Goal: Task Accomplishment & Management: Manage account settings

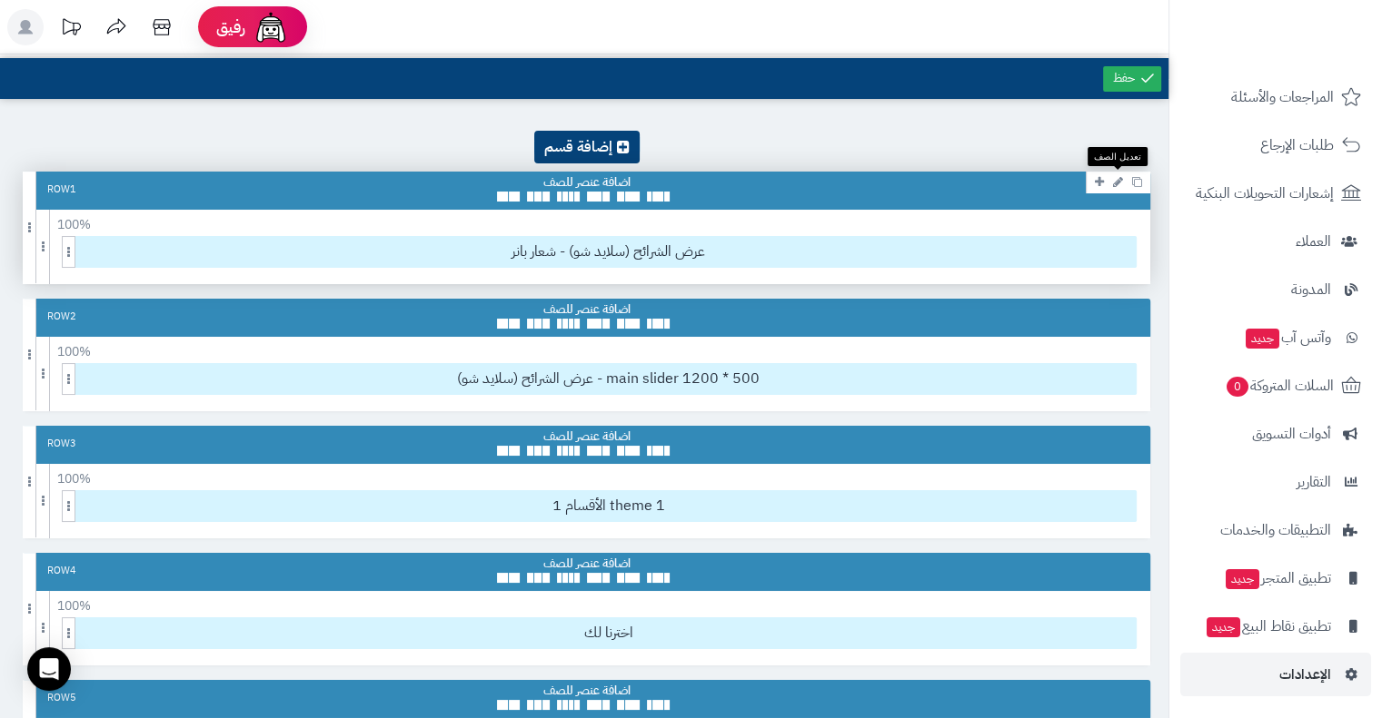
click at [1113, 180] on icon at bounding box center [1118, 182] width 10 height 12
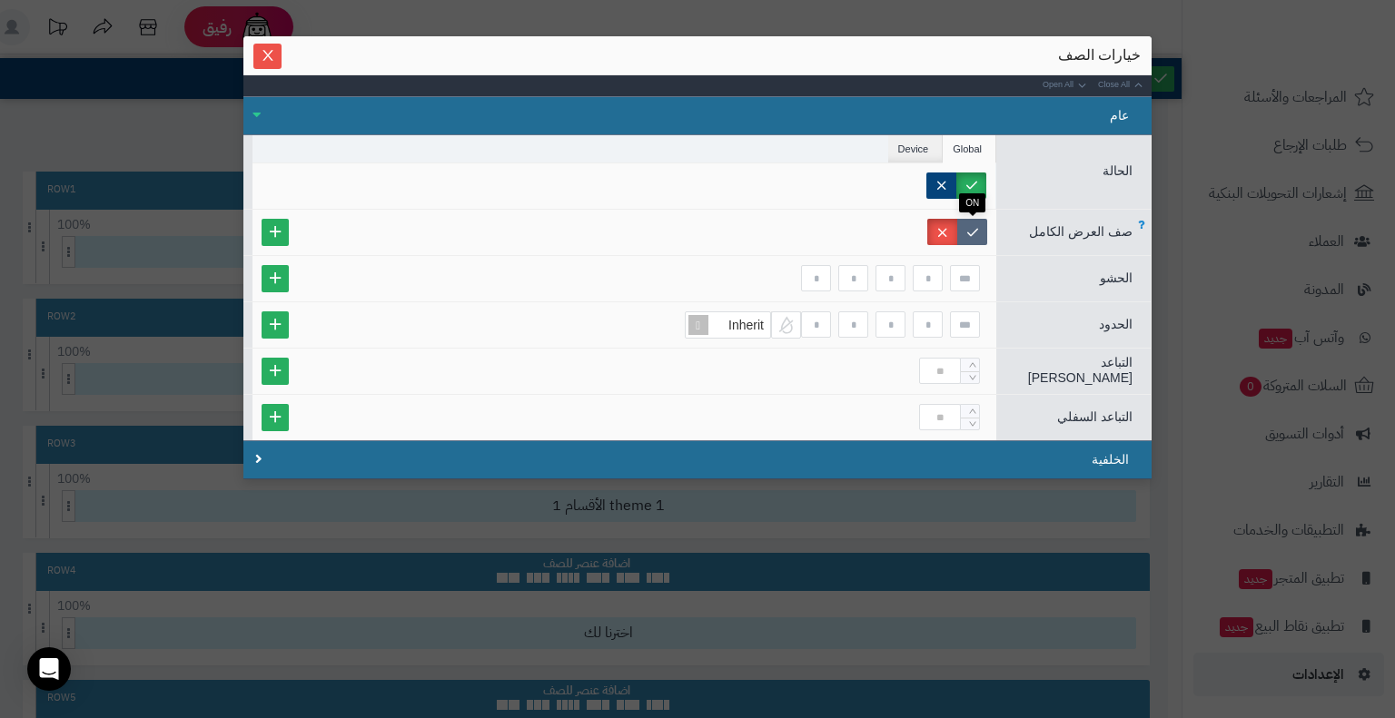
click at [981, 226] on label at bounding box center [972, 232] width 30 height 26
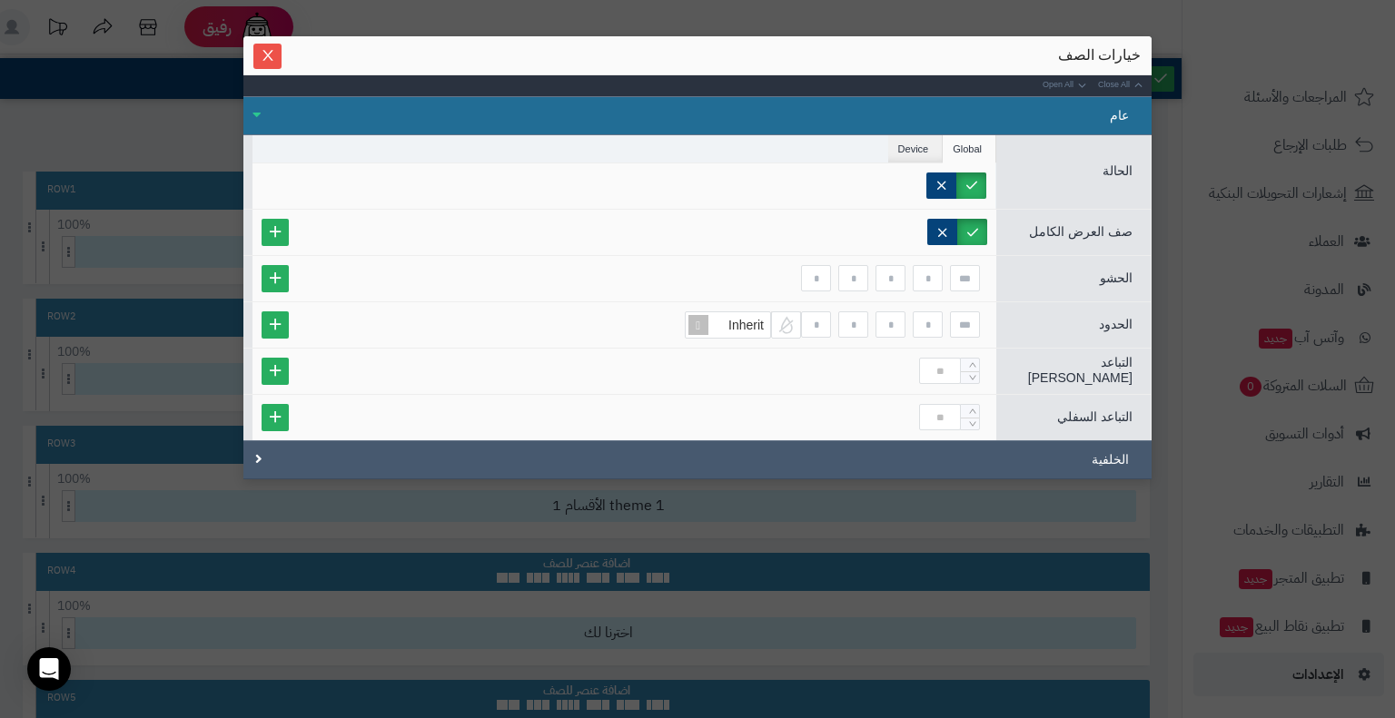
click at [253, 459] on div "الخلفية" at bounding box center [697, 460] width 908 height 39
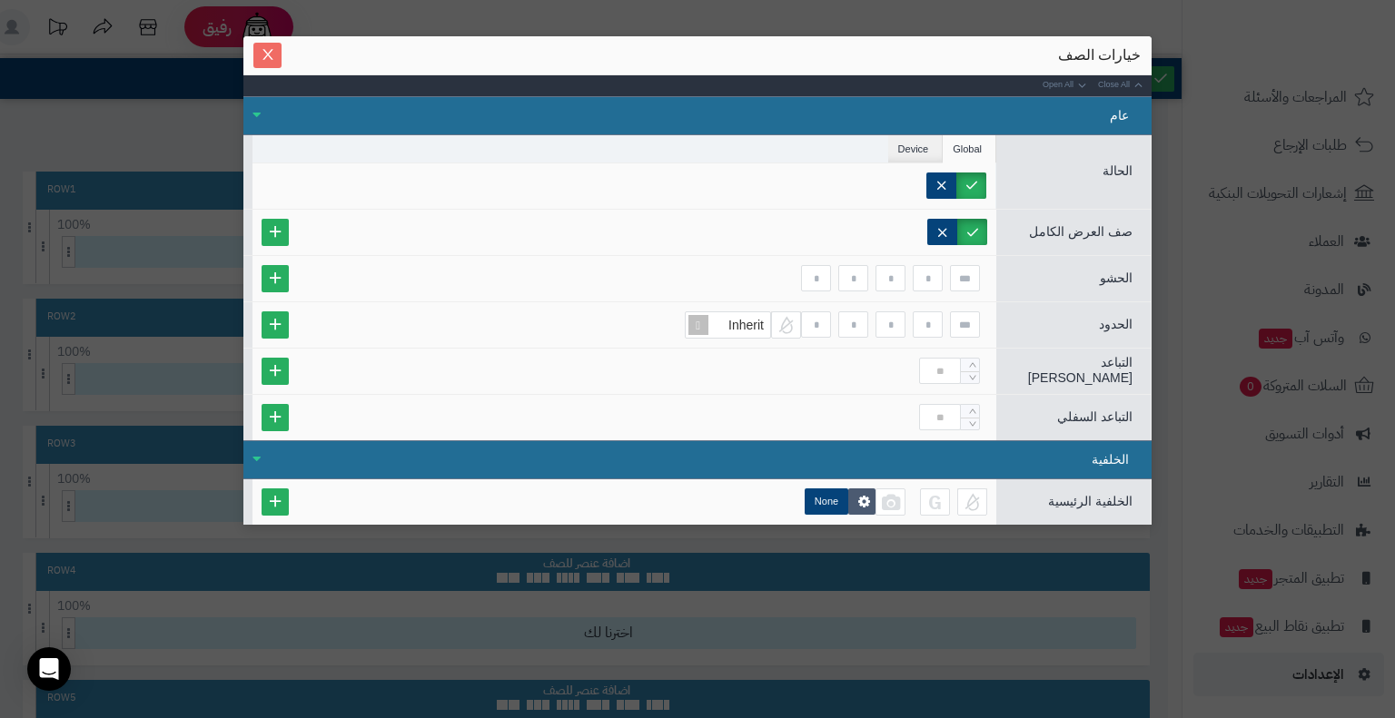
click at [269, 54] on icon "Close" at bounding box center [268, 54] width 15 height 15
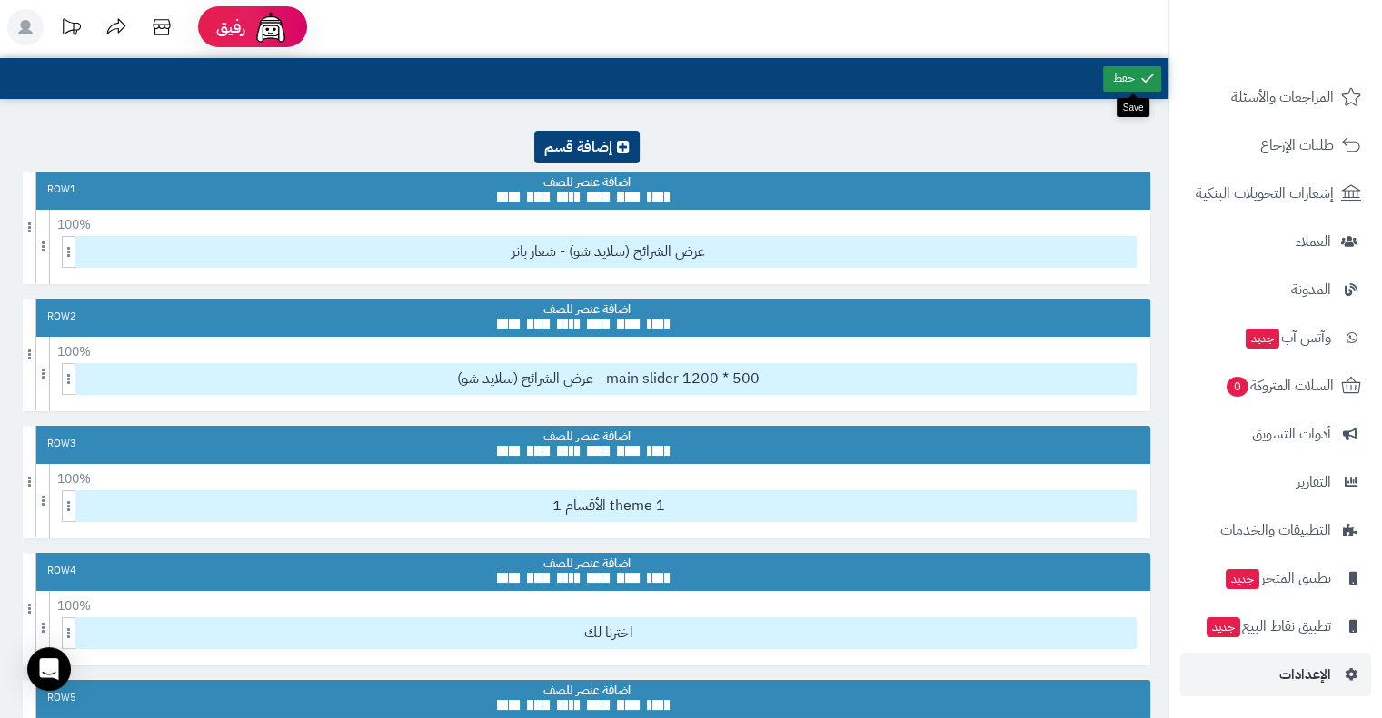
click at [1144, 73] on icon at bounding box center [1147, 78] width 16 height 16
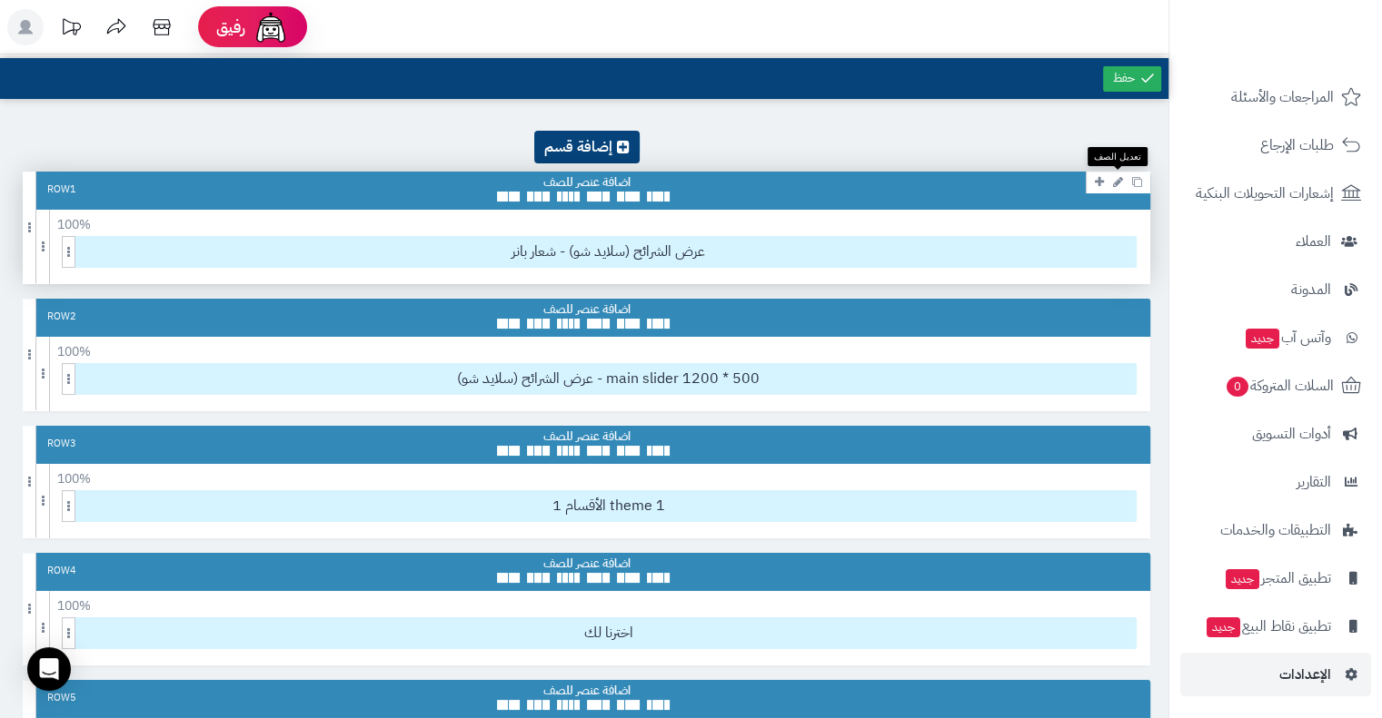
click at [1117, 178] on icon at bounding box center [1118, 182] width 10 height 12
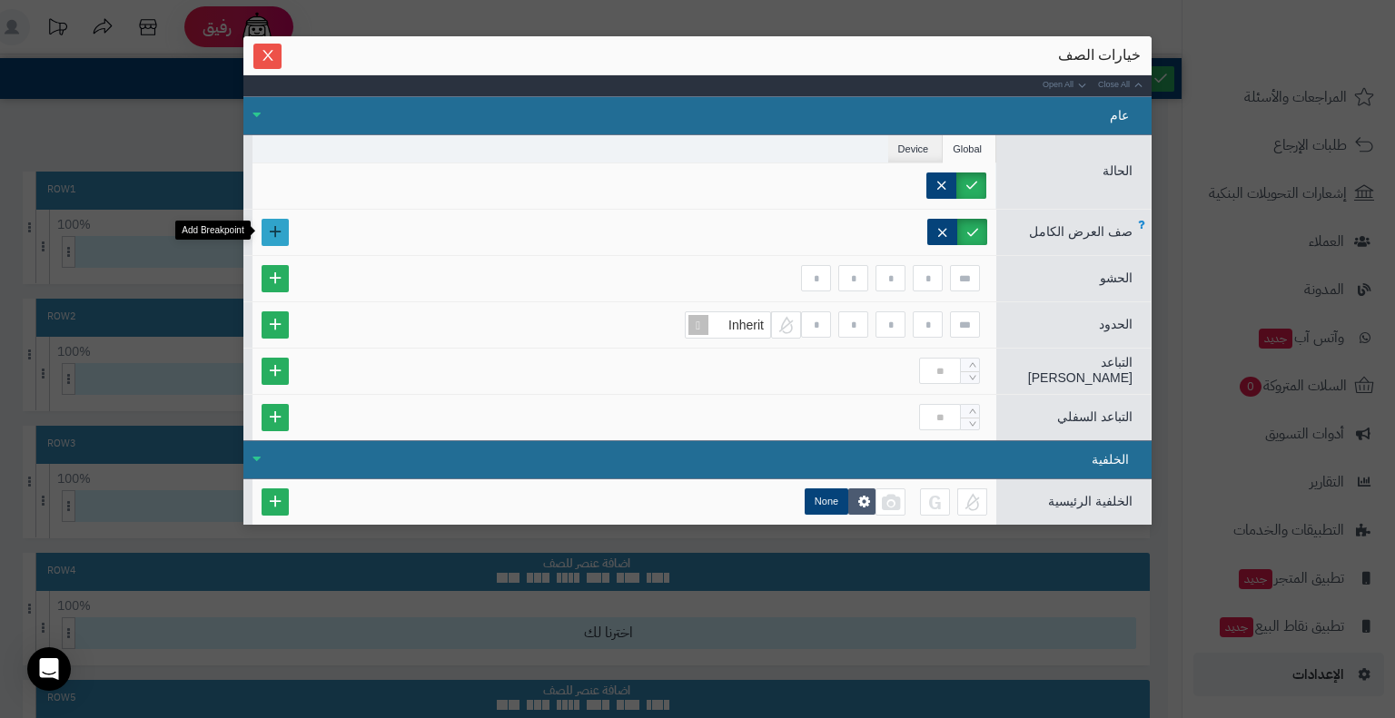
click at [283, 236] on link at bounding box center [275, 232] width 27 height 27
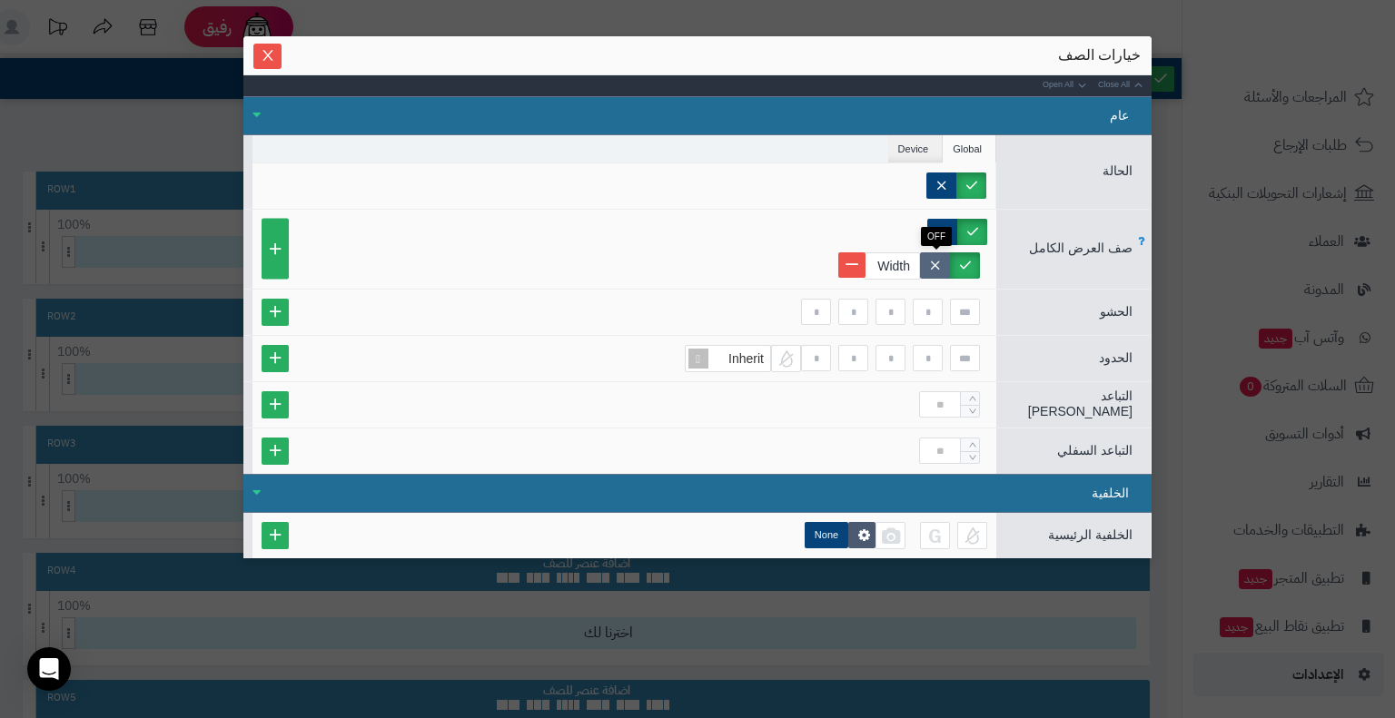
click at [938, 266] on label at bounding box center [935, 266] width 30 height 26
click at [968, 258] on label at bounding box center [965, 266] width 30 height 26
click at [861, 262] on link at bounding box center [851, 265] width 27 height 25
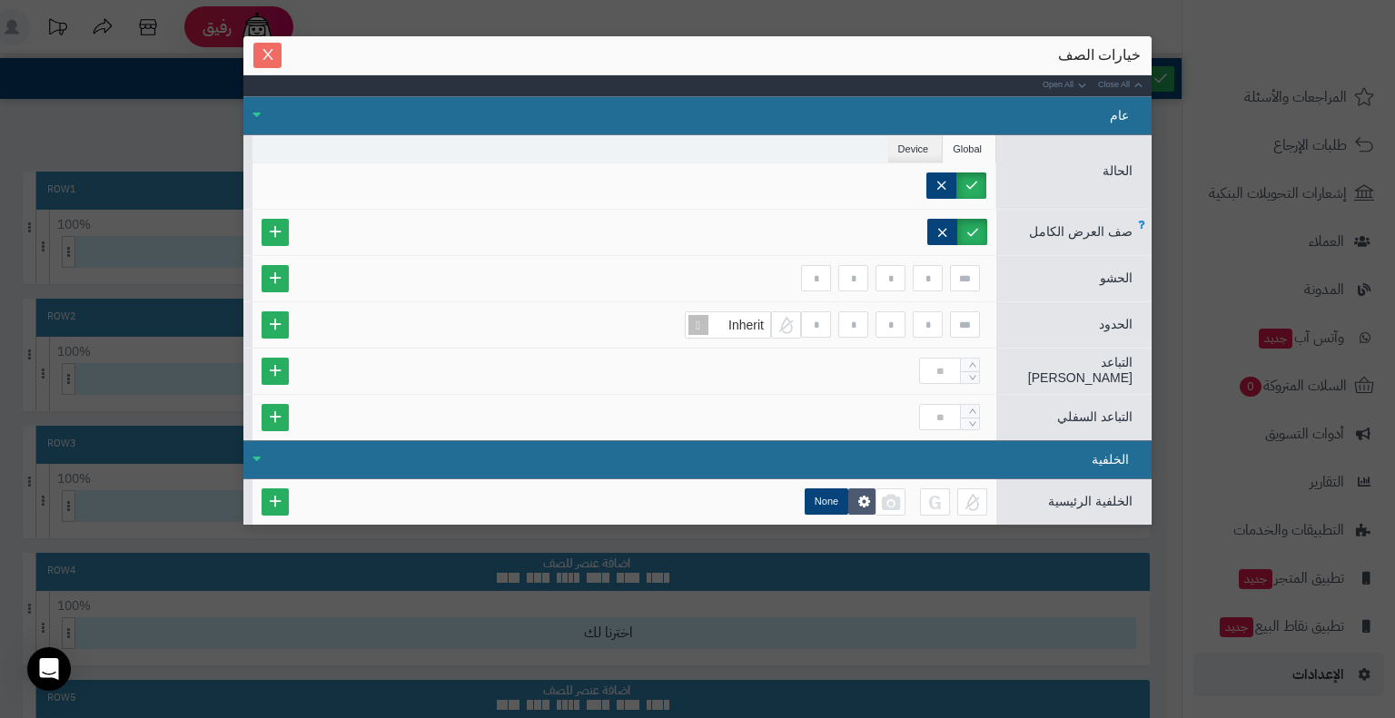
click at [280, 55] on span "Close" at bounding box center [267, 54] width 28 height 15
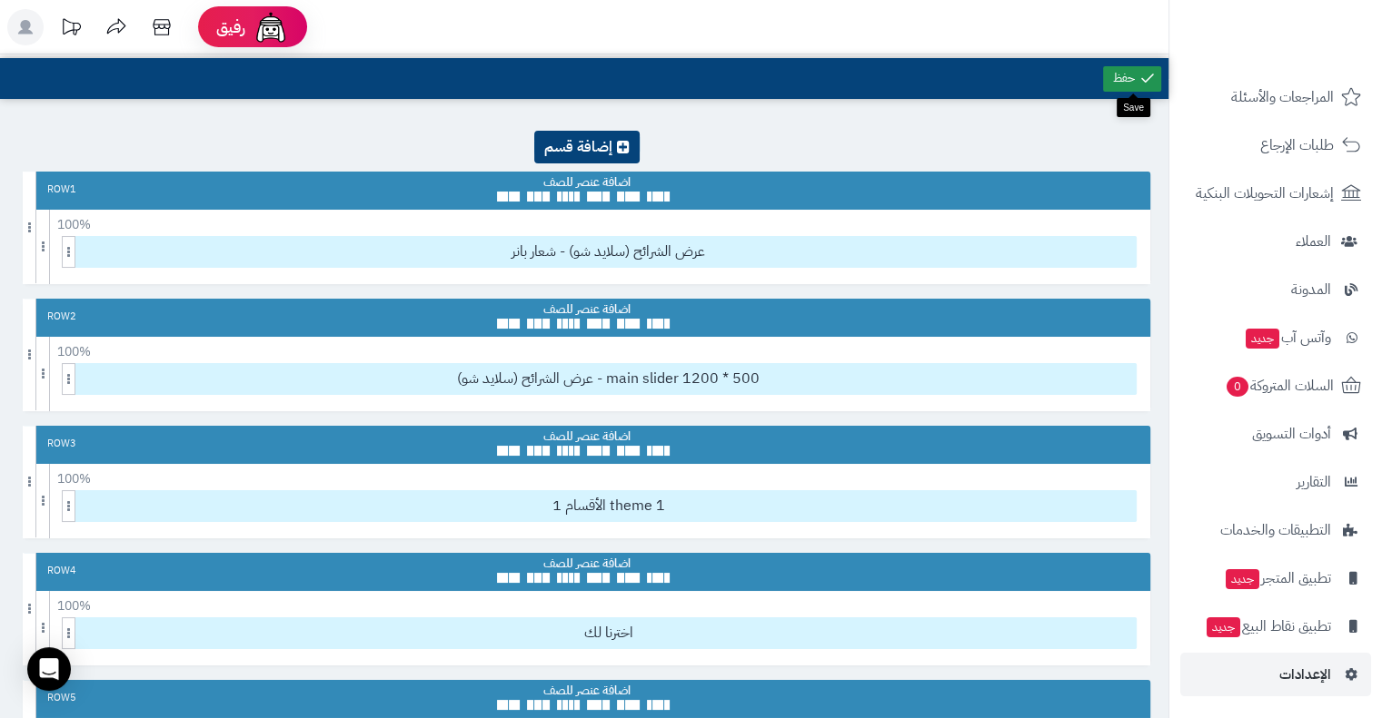
click at [1117, 77] on link at bounding box center [1132, 78] width 58 height 25
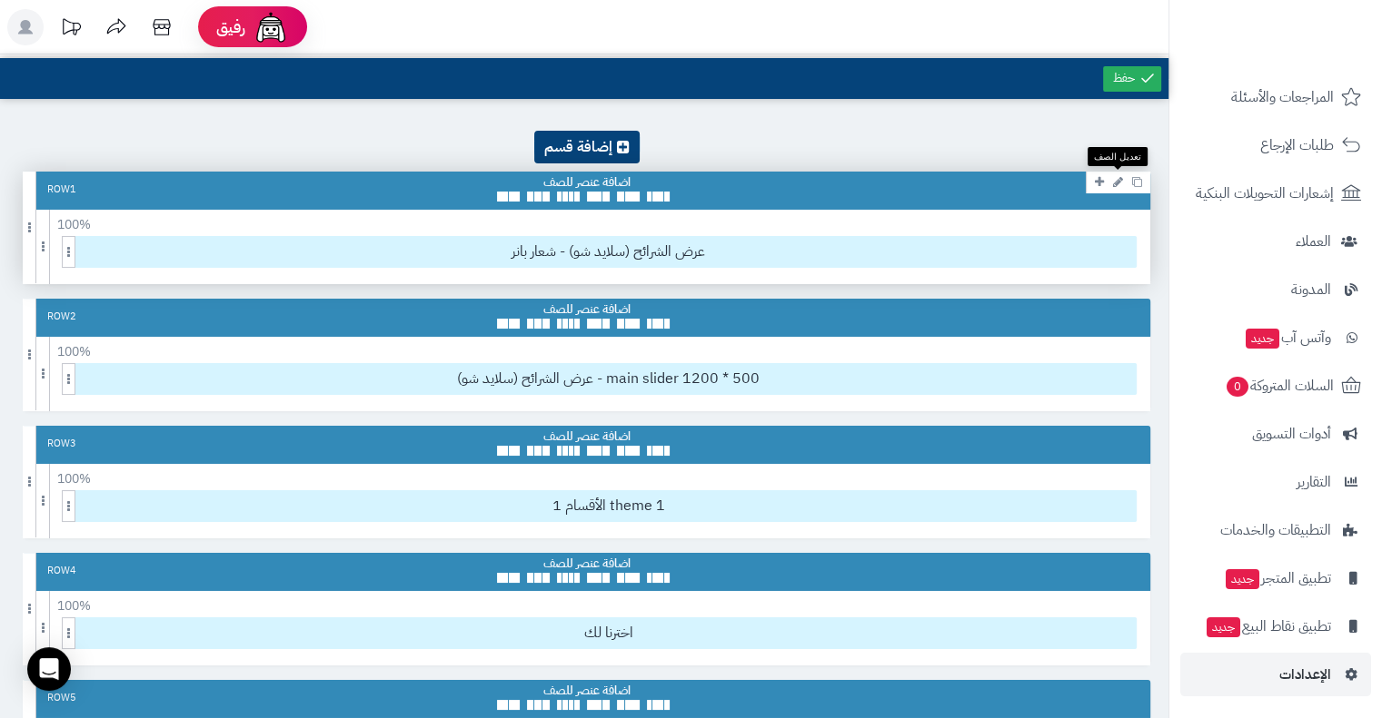
click at [1119, 181] on icon at bounding box center [1118, 182] width 10 height 12
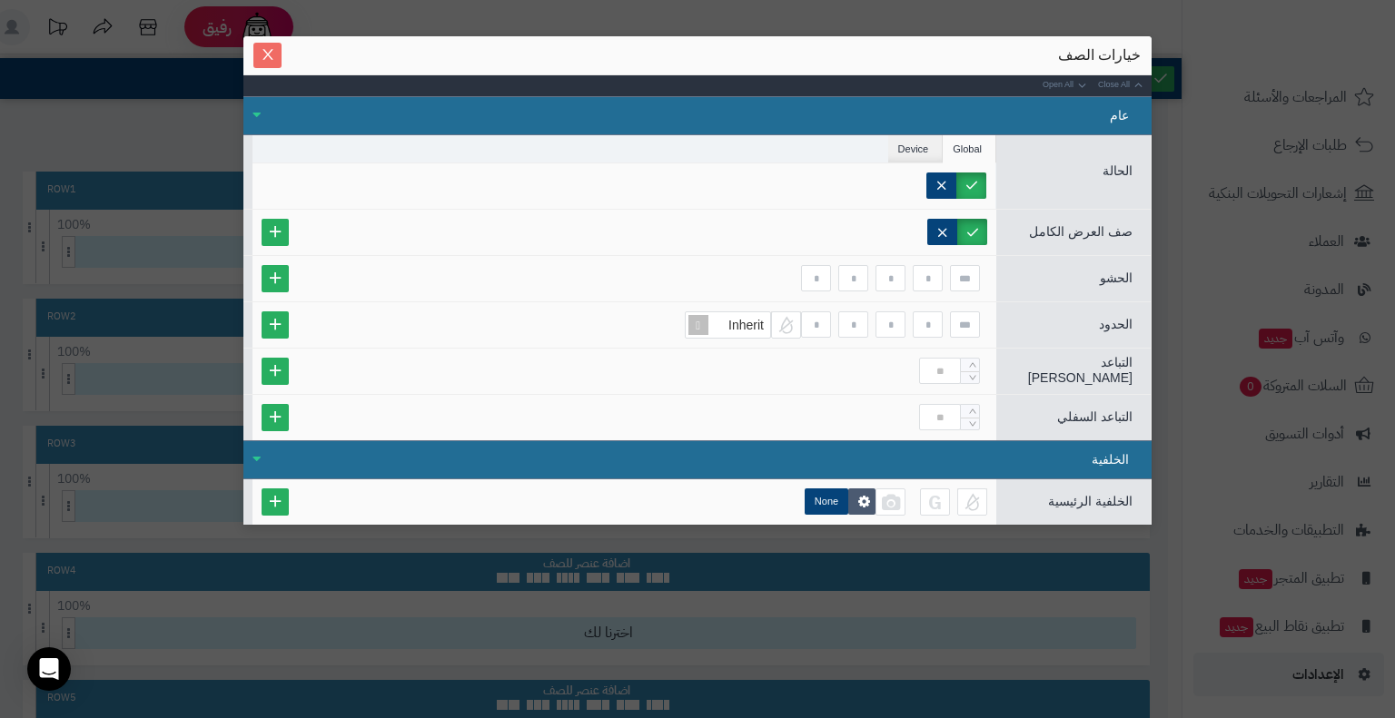
click at [268, 60] on icon "Close" at bounding box center [268, 54] width 15 height 15
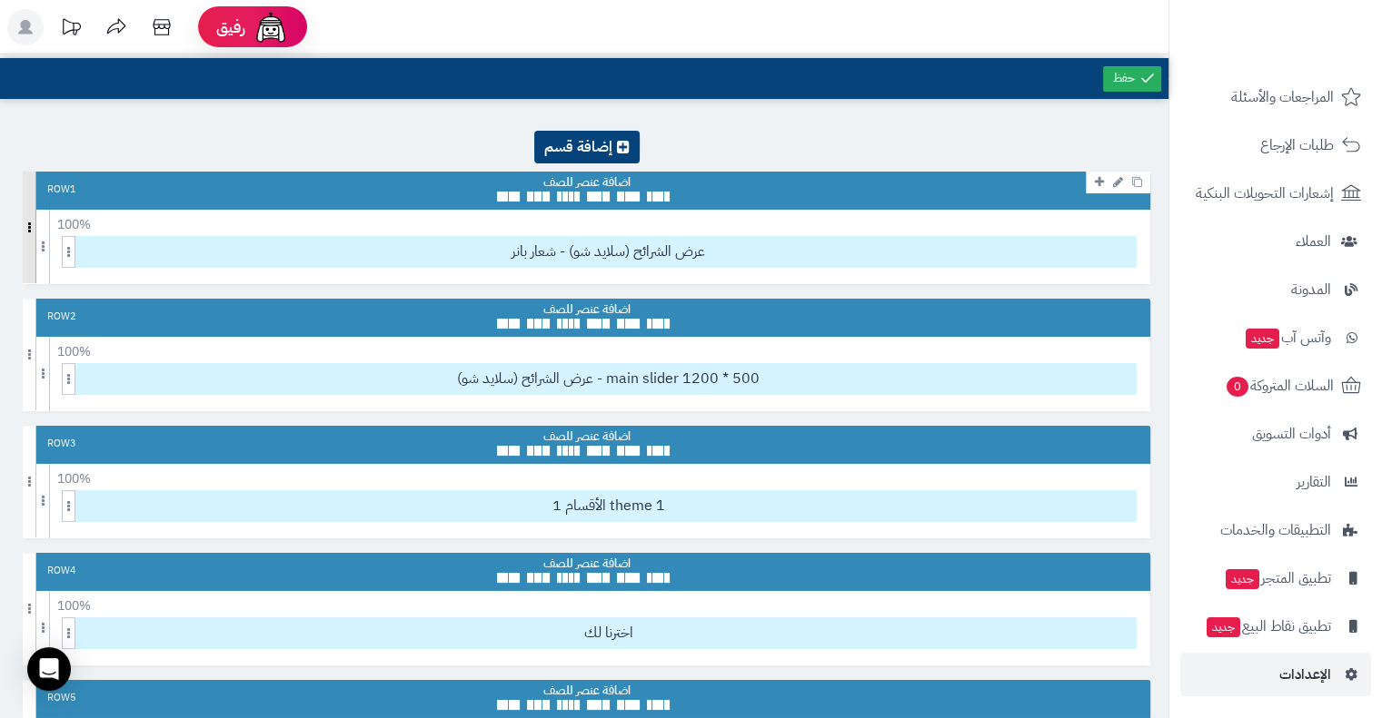
click at [30, 216] on span at bounding box center [30, 228] width 14 height 112
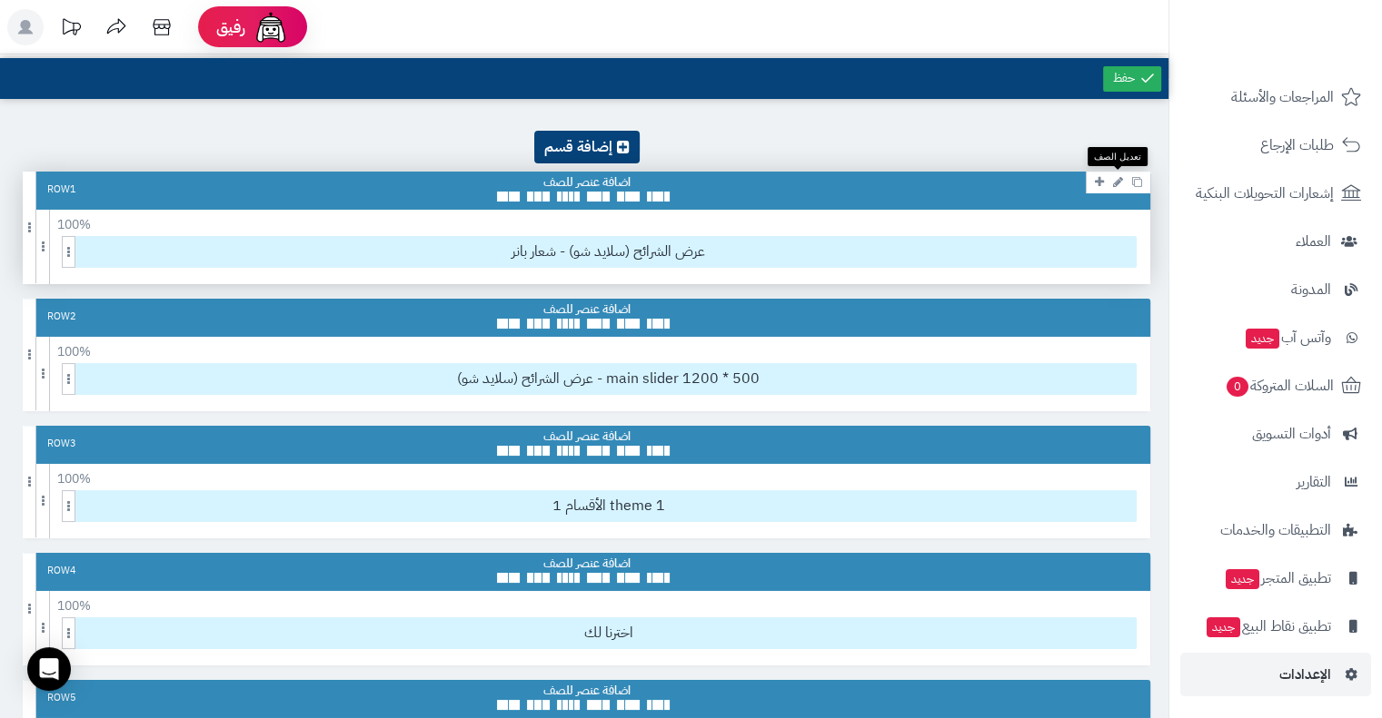
click at [1110, 184] on link at bounding box center [1117, 182] width 19 height 22
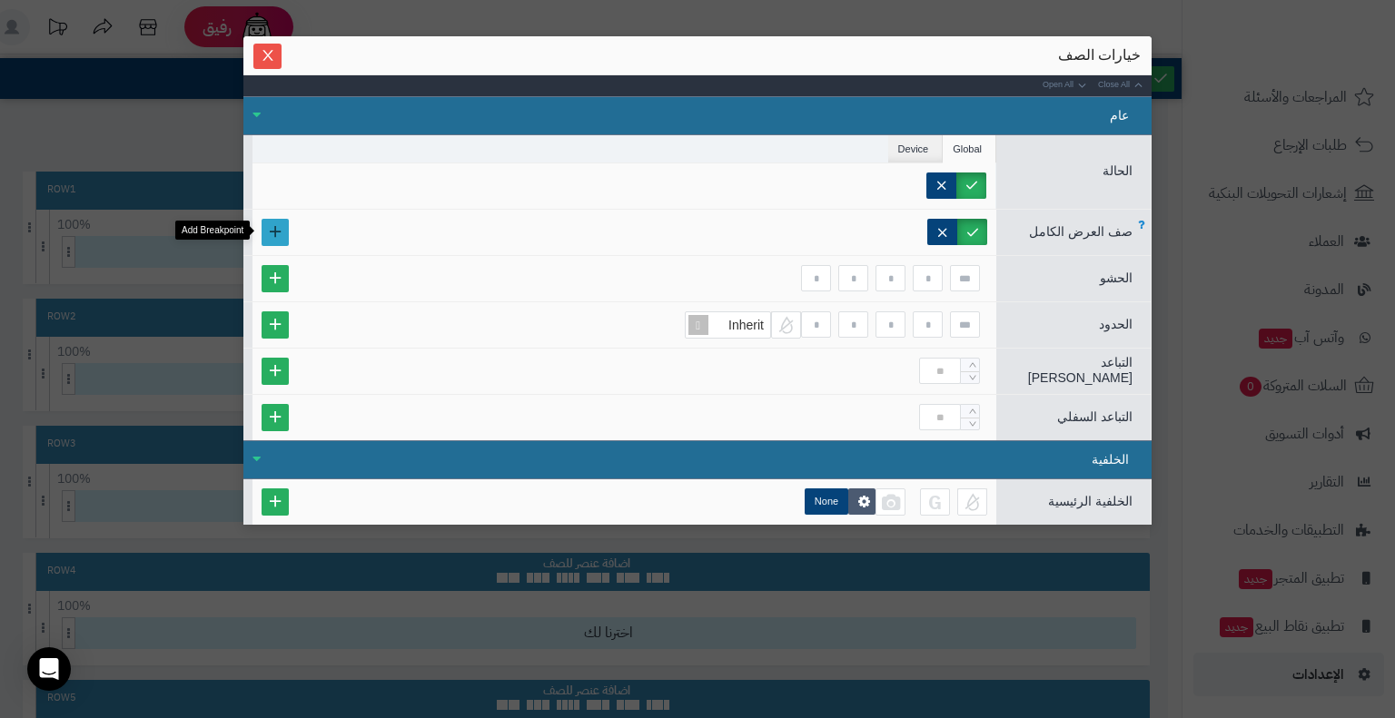
click at [272, 228] on link at bounding box center [275, 232] width 27 height 27
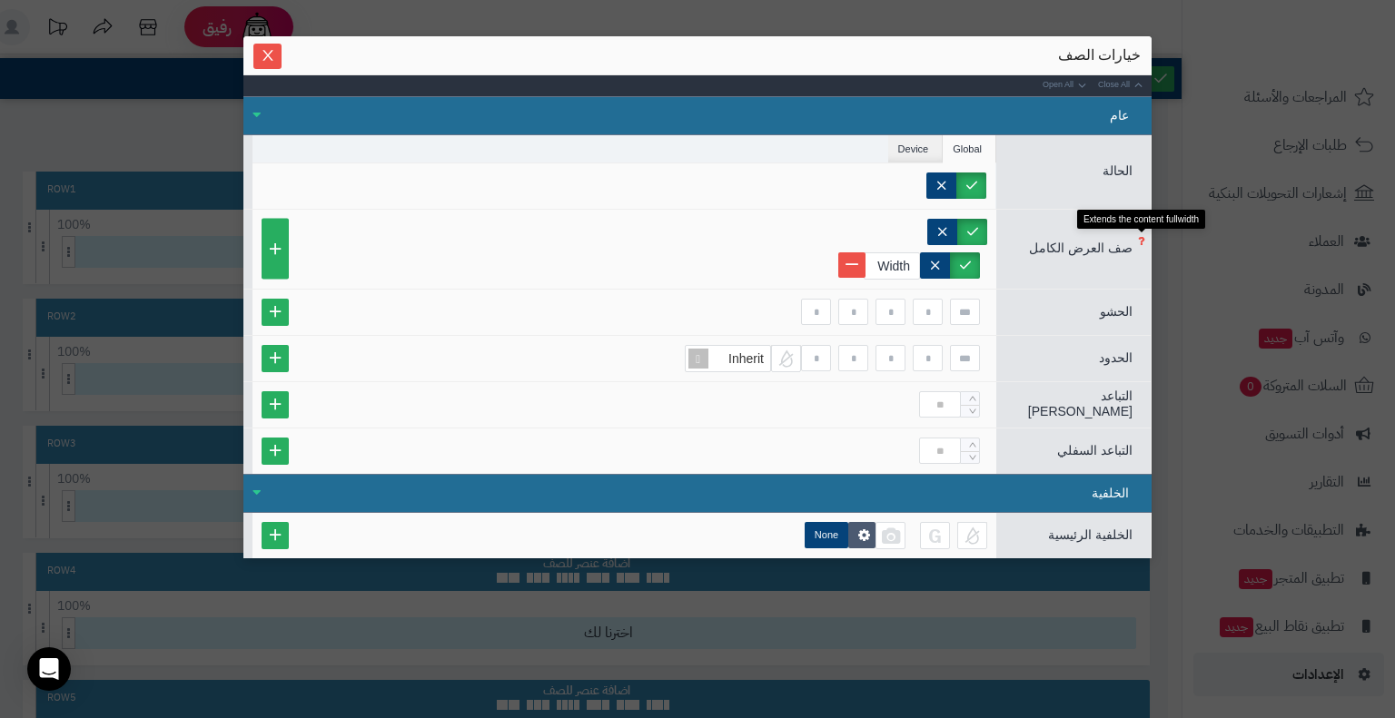
click at [1144, 237] on icon at bounding box center [1141, 241] width 7 height 13
click at [981, 230] on label at bounding box center [972, 232] width 30 height 26
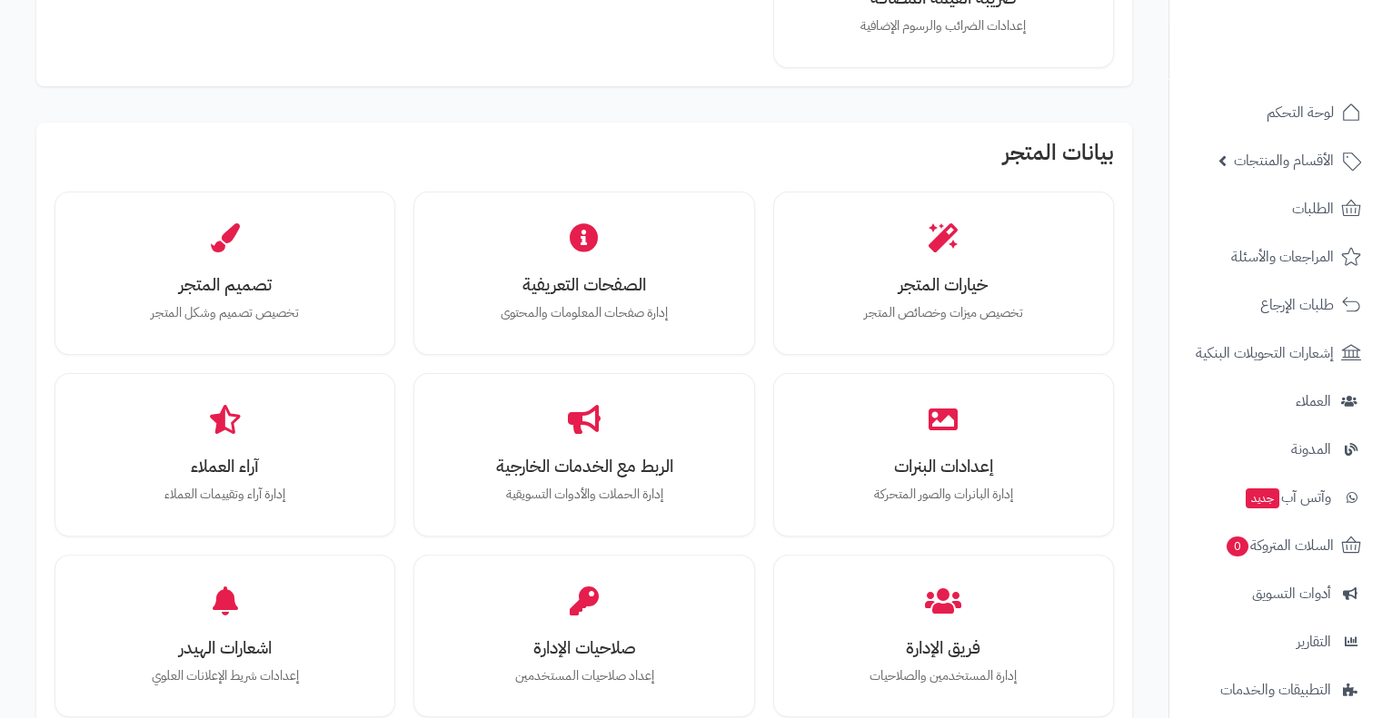
scroll to position [465, 0]
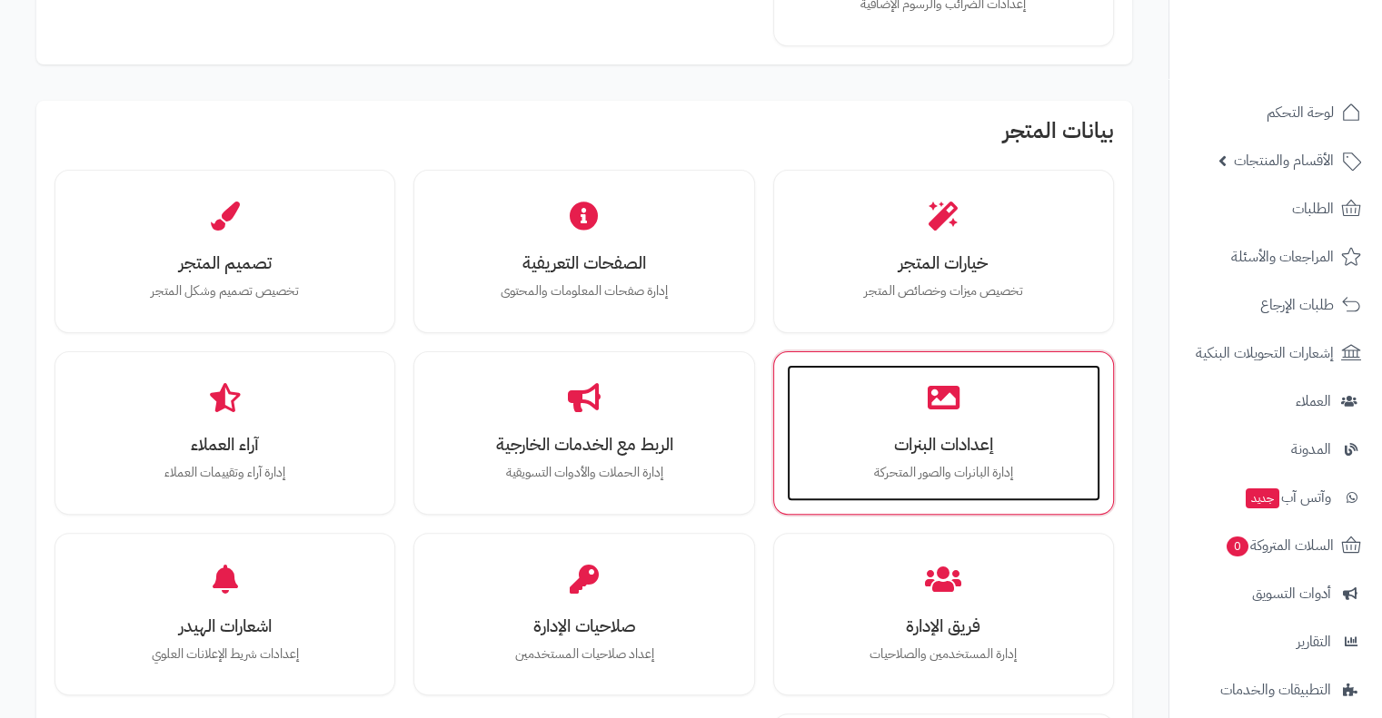
click at [909, 435] on h3 "إعدادات البنرات" at bounding box center [943, 444] width 277 height 19
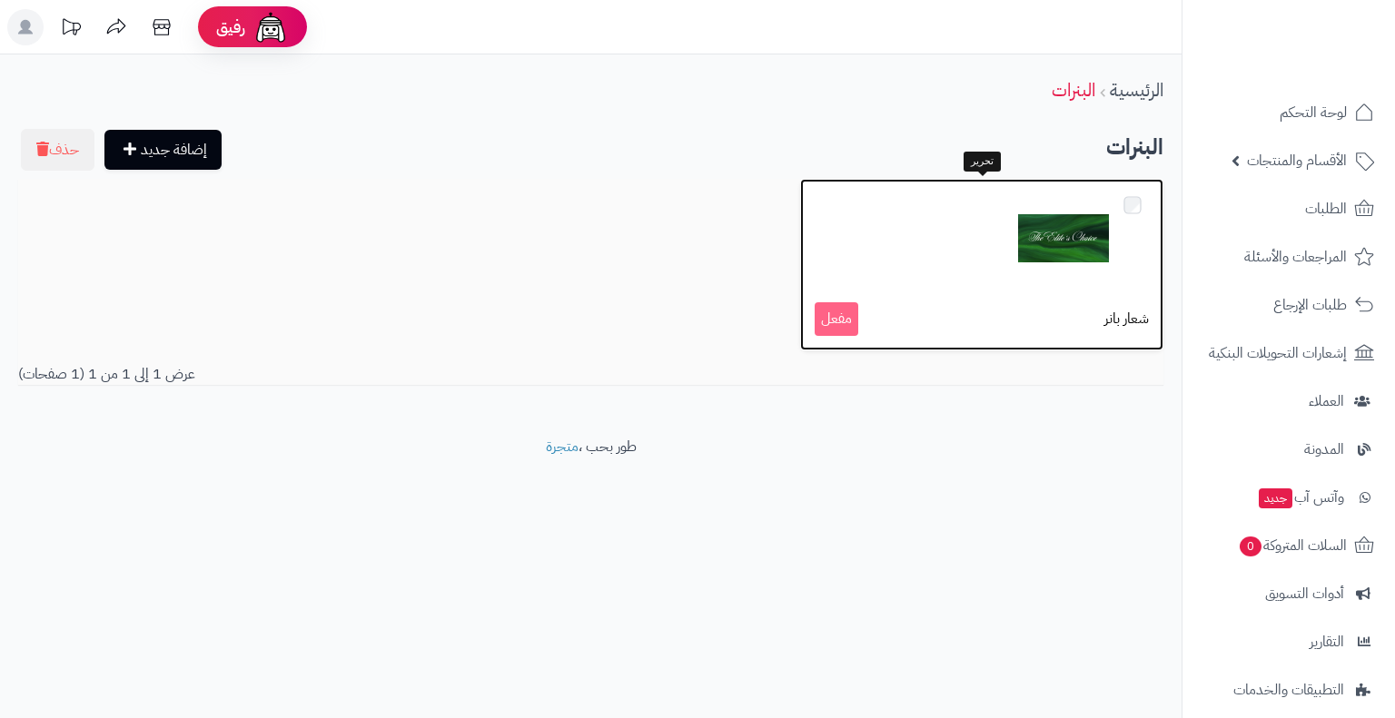
click at [1045, 219] on img at bounding box center [1063, 238] width 91 height 91
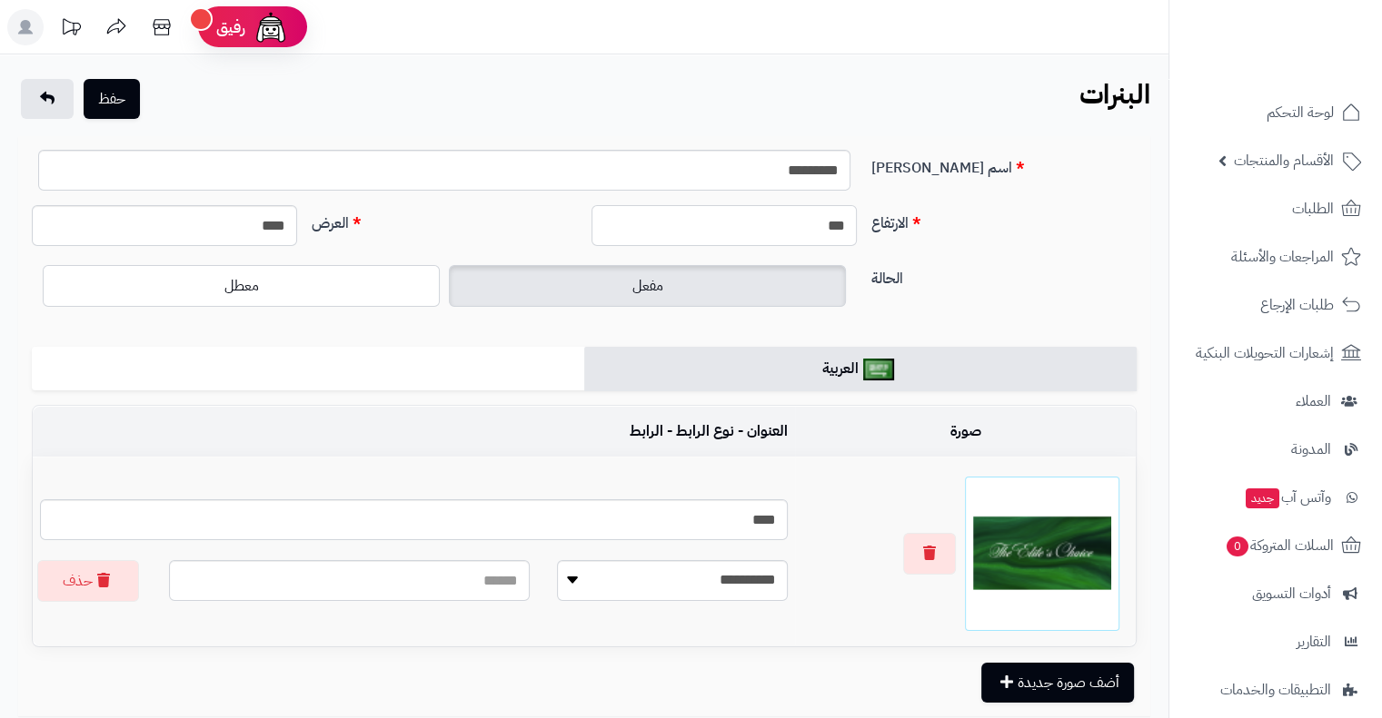
click at [777, 234] on input "***" at bounding box center [723, 225] width 265 height 41
click at [1114, 228] on label "الارتفاع" at bounding box center [1004, 219] width 280 height 29
click at [857, 228] on input "***" at bounding box center [723, 225] width 265 height 41
